Goal: Register for event/course

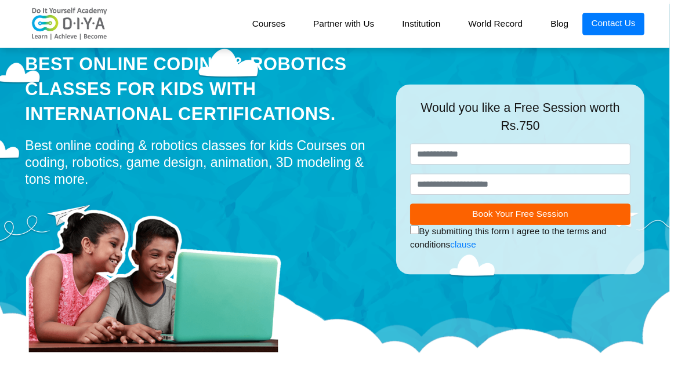
scroll to position [42, 0]
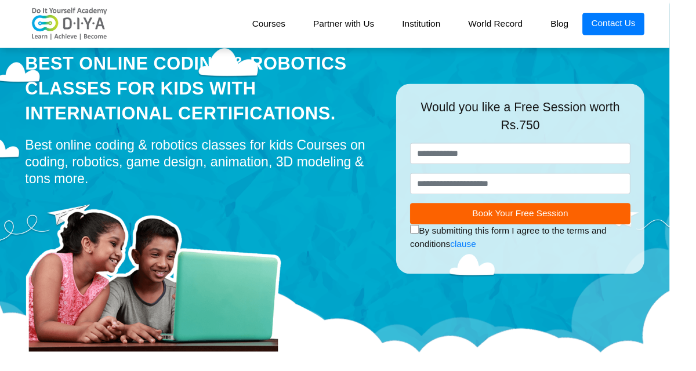
click at [275, 20] on link "Courses" at bounding box center [280, 24] width 64 height 23
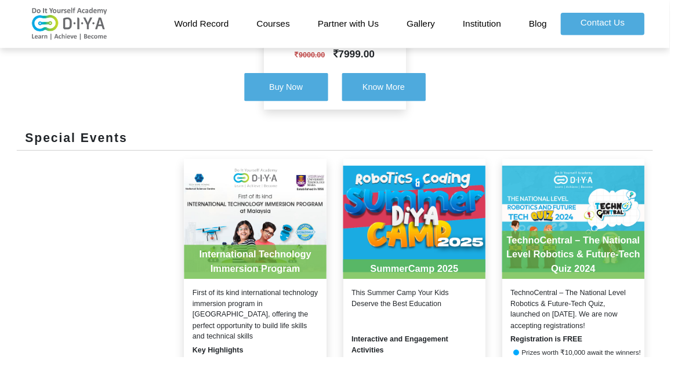
scroll to position [1107, 0]
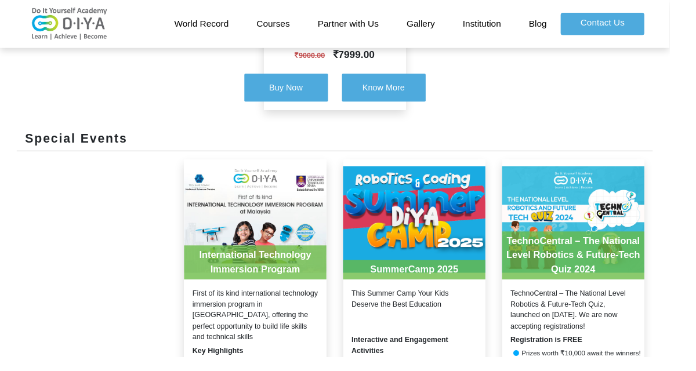
click at [571, 28] on link "Blog" at bounding box center [559, 24] width 48 height 23
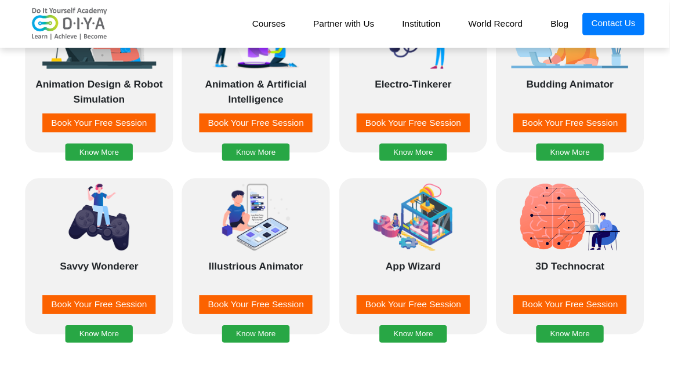
scroll to position [1088, 0]
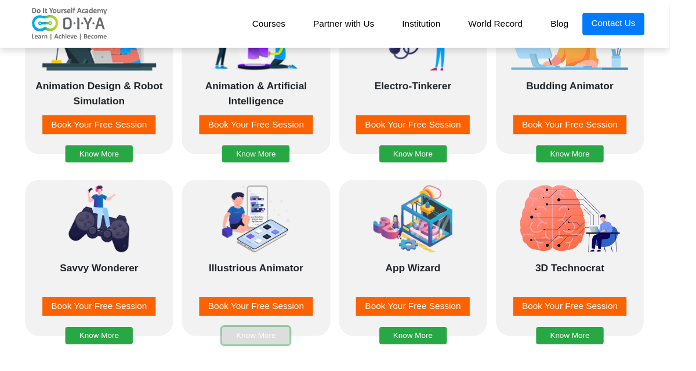
click at [249, 351] on button "Know More" at bounding box center [266, 349] width 70 height 18
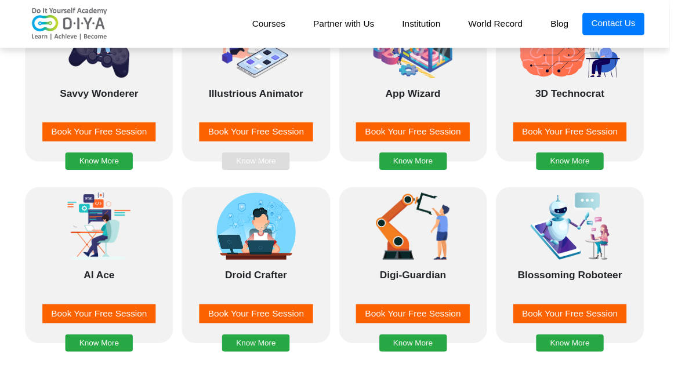
scroll to position [1258, 0]
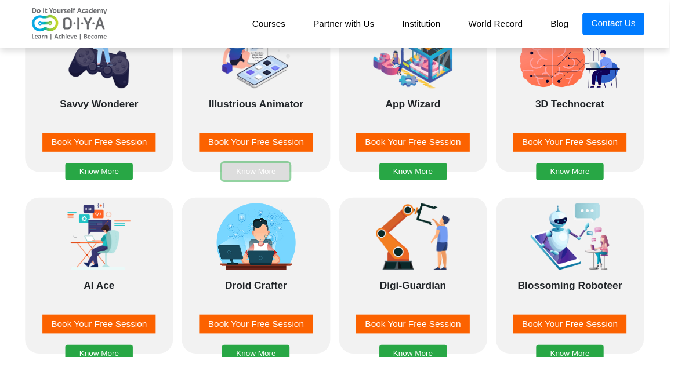
click at [281, 176] on button "Know More" at bounding box center [266, 178] width 70 height 18
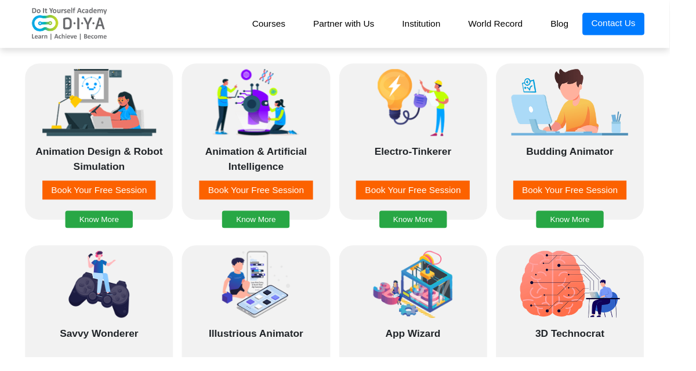
scroll to position [1018, 0]
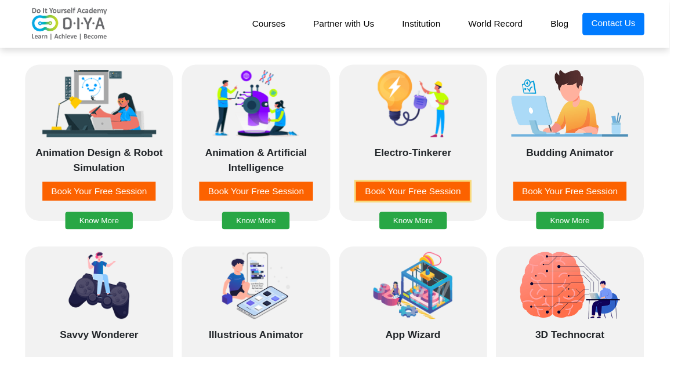
click at [481, 195] on button "Book Your Free Session" at bounding box center [429, 199] width 118 height 20
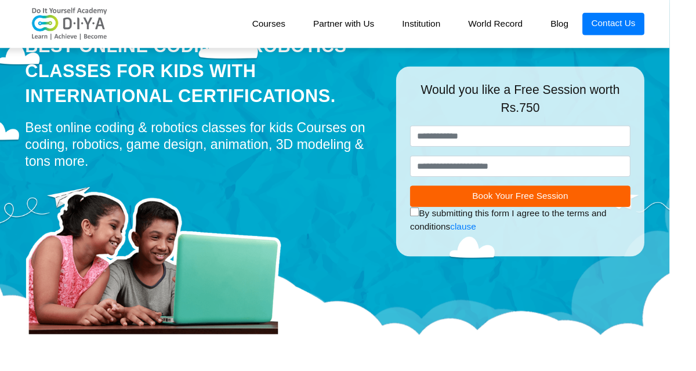
scroll to position [59, 0]
